Goal: Find specific page/section: Find specific page/section

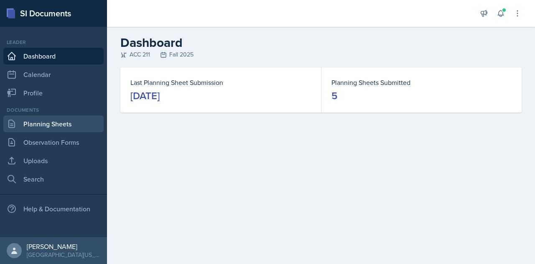
click at [73, 121] on link "Planning Sheets" at bounding box center [53, 123] width 100 height 17
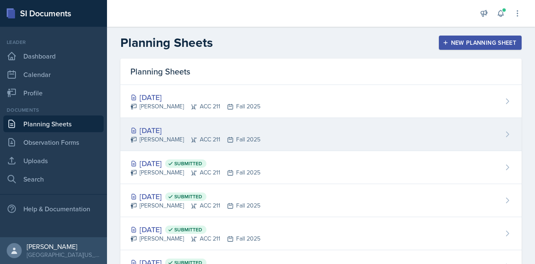
click at [165, 126] on div "[DATE]" at bounding box center [195, 130] width 130 height 11
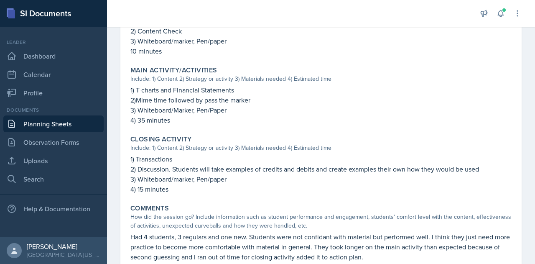
scroll to position [361, 0]
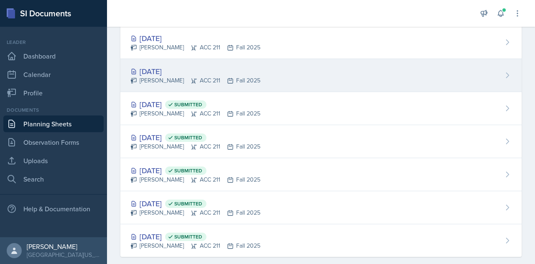
scroll to position [51, 0]
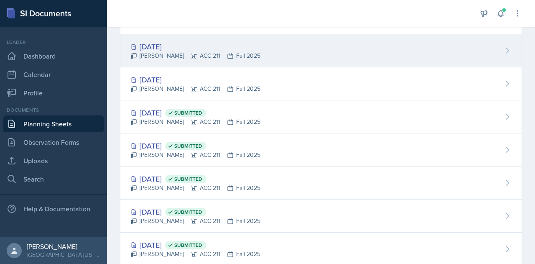
click at [175, 52] on div "[PERSON_NAME] ACC 211 Fall 2025" at bounding box center [195, 55] width 130 height 9
